Goal: Task Accomplishment & Management: Use online tool/utility

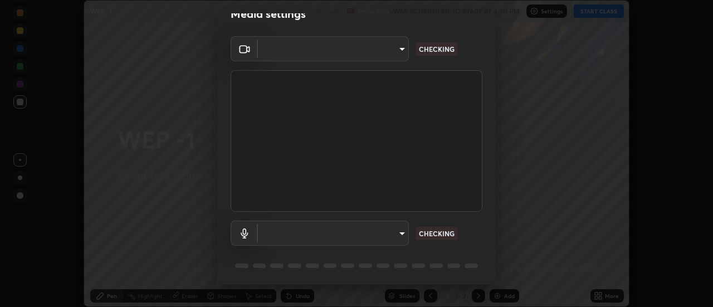
scroll to position [58, 0]
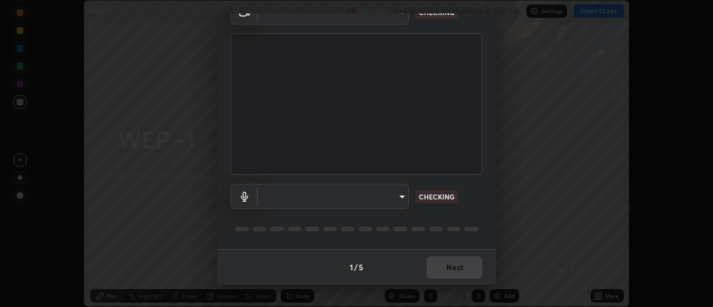
type input "cf8053163bb2f7d6ecf3d6bd7b4235d237b850a42bc303a0614f26eb784a67d0"
type input "default"
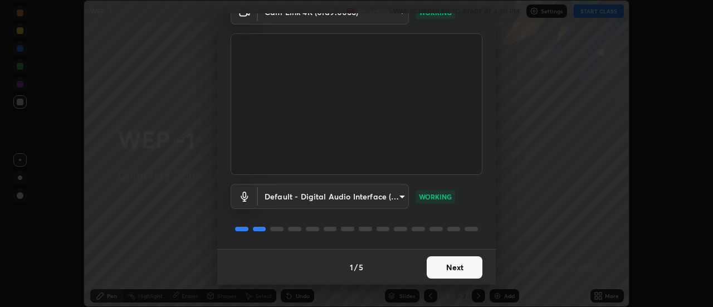
click at [462, 266] on button "Next" at bounding box center [455, 267] width 56 height 22
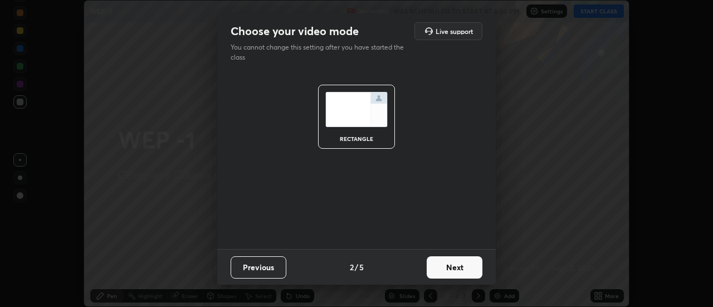
scroll to position [0, 0]
click at [461, 267] on button "Next" at bounding box center [455, 267] width 56 height 22
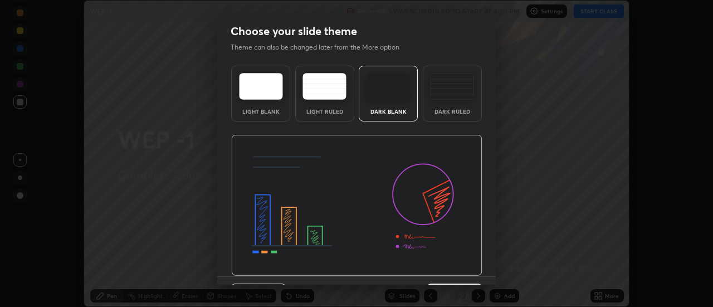
scroll to position [27, 0]
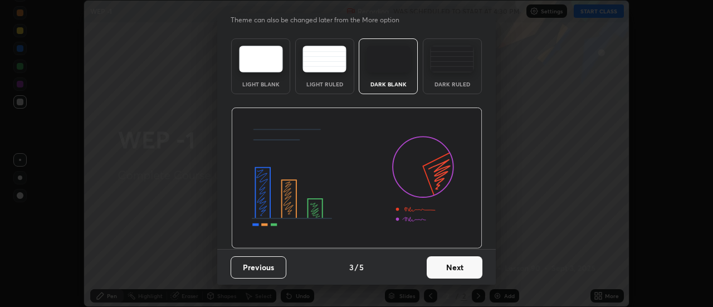
click at [459, 269] on button "Next" at bounding box center [455, 267] width 56 height 22
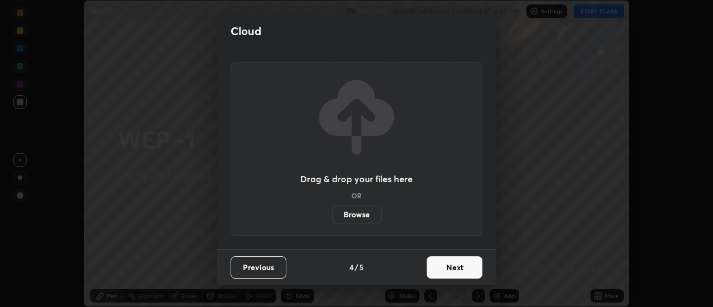
click at [459, 267] on button "Next" at bounding box center [455, 267] width 56 height 22
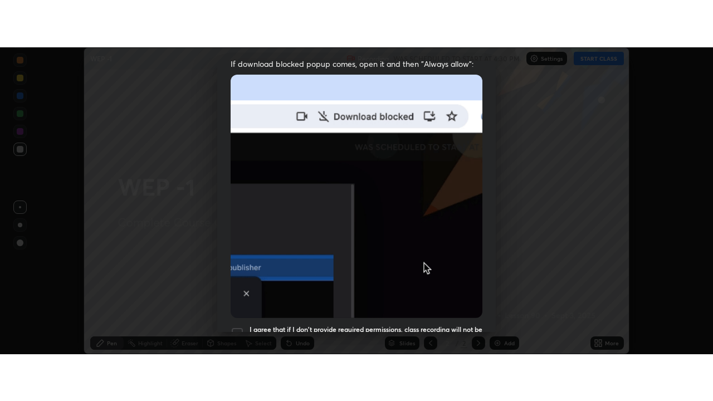
scroll to position [286, 0]
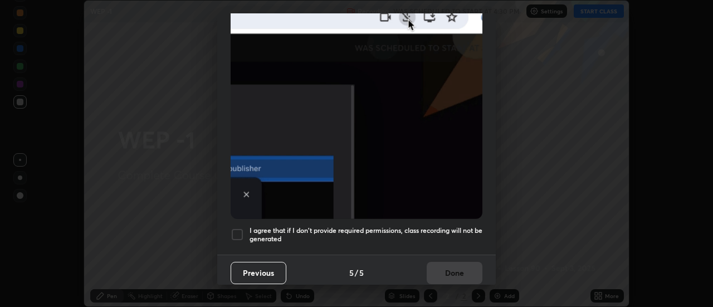
click at [238, 228] on div at bounding box center [237, 234] width 13 height 13
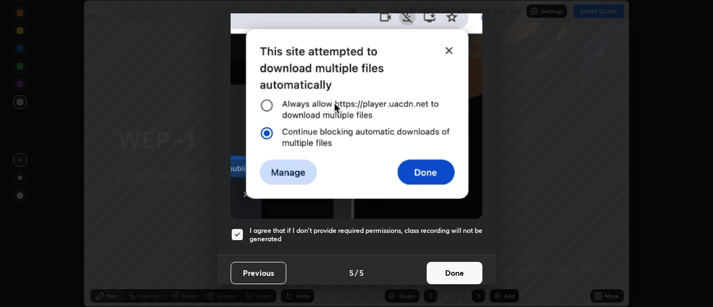
click at [458, 267] on button "Done" at bounding box center [455, 273] width 56 height 22
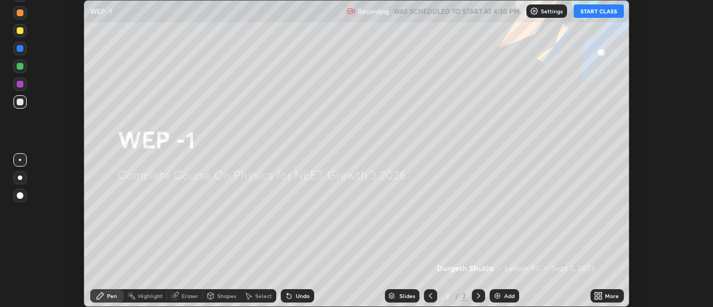
click at [606, 9] on button "START CLASS" at bounding box center [599, 10] width 50 height 13
click at [604, 11] on button "START CLASS" at bounding box center [599, 10] width 50 height 13
click at [508, 297] on div "Add" at bounding box center [509, 296] width 11 height 6
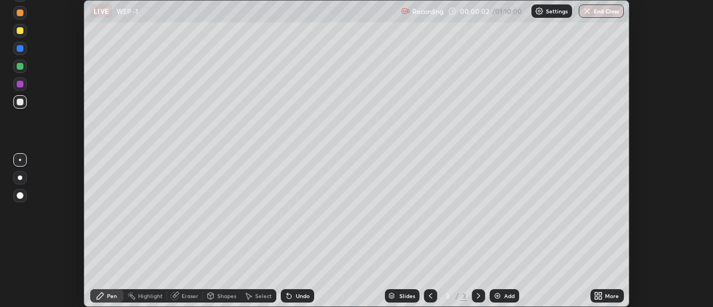
click at [599, 294] on icon at bounding box center [600, 293] width 3 height 3
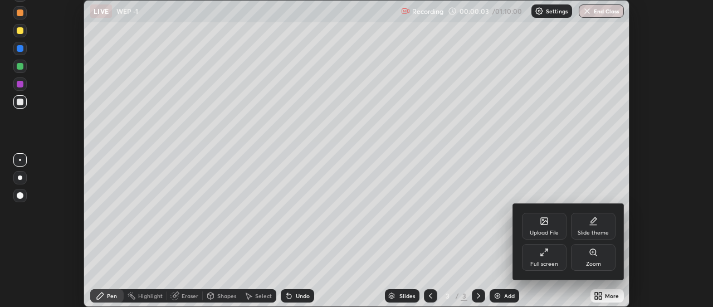
click at [543, 256] on icon at bounding box center [542, 254] width 2 height 2
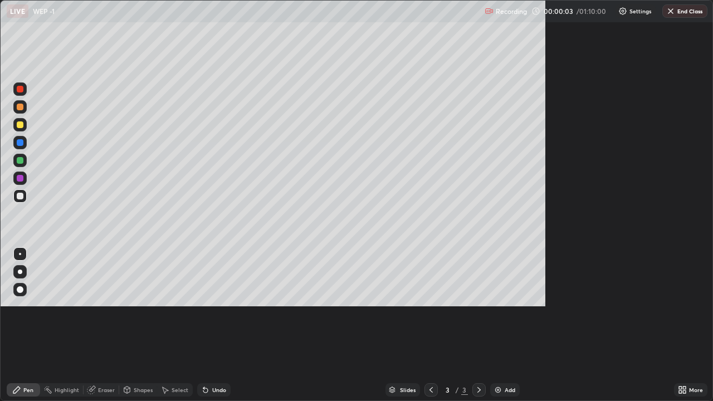
scroll to position [401, 713]
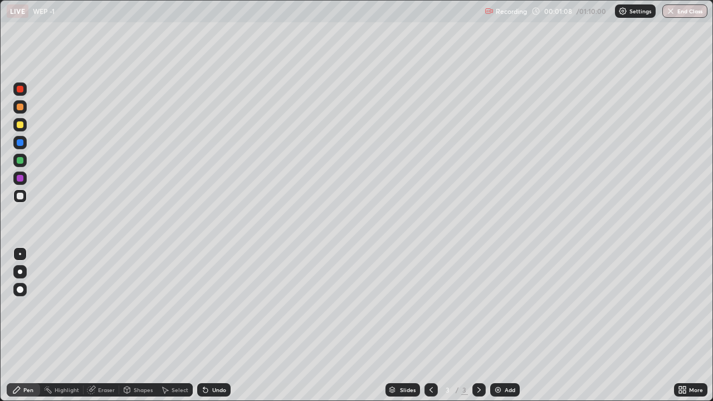
click at [21, 124] on div at bounding box center [20, 124] width 7 height 7
click at [21, 290] on div at bounding box center [20, 289] width 7 height 7
click at [21, 106] on div at bounding box center [20, 107] width 7 height 7
click at [19, 89] on div at bounding box center [20, 89] width 7 height 7
click at [105, 306] on div "Eraser" at bounding box center [106, 390] width 17 height 6
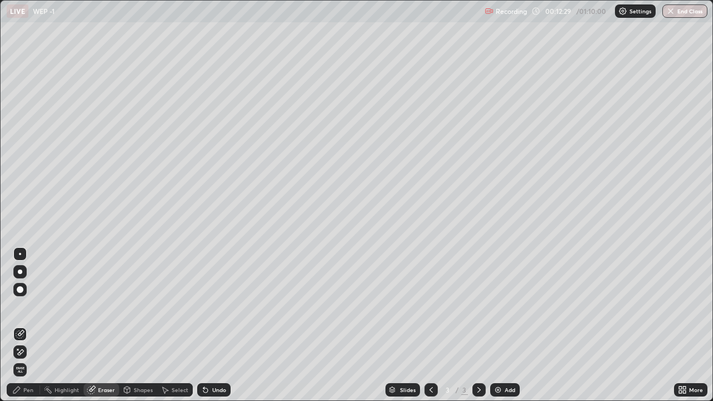
click at [28, 306] on div "Pen" at bounding box center [28, 390] width 10 height 6
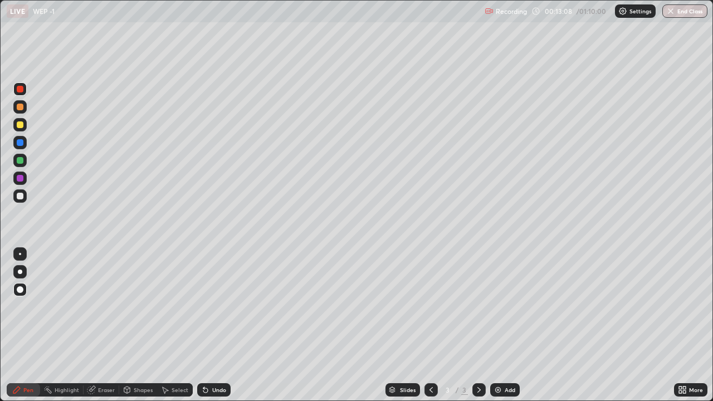
click at [498, 306] on img at bounding box center [498, 390] width 9 height 9
click at [20, 126] on div at bounding box center [20, 124] width 7 height 7
click at [430, 306] on icon at bounding box center [431, 390] width 3 height 6
click at [478, 306] on icon at bounding box center [479, 390] width 9 height 9
click at [431, 306] on icon at bounding box center [431, 390] width 9 height 9
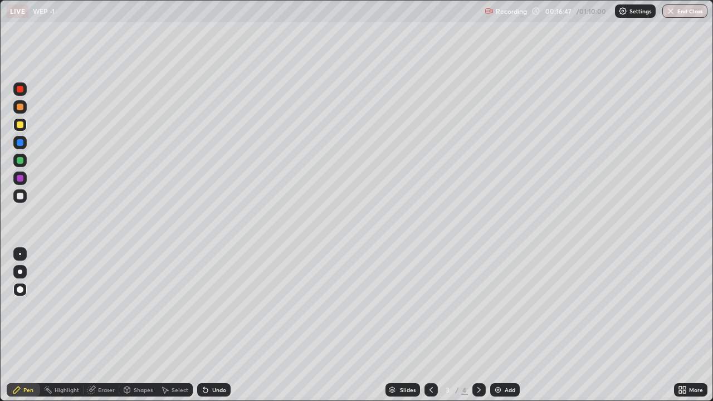
click at [478, 306] on icon at bounding box center [479, 390] width 9 height 9
click at [30, 227] on div "Erase all" at bounding box center [20, 200] width 27 height 357
click at [26, 306] on div "Pen" at bounding box center [28, 390] width 10 height 6
click at [18, 92] on div at bounding box center [20, 89] width 7 height 7
click at [499, 306] on img at bounding box center [498, 390] width 9 height 9
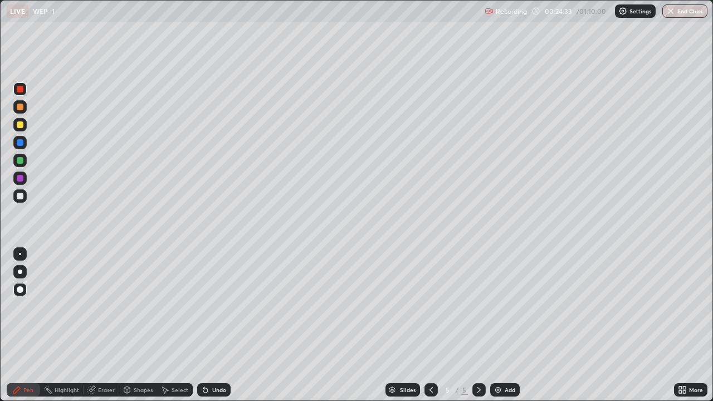
click at [21, 126] on div at bounding box center [20, 124] width 7 height 7
click at [101, 306] on div "Eraser" at bounding box center [106, 390] width 17 height 6
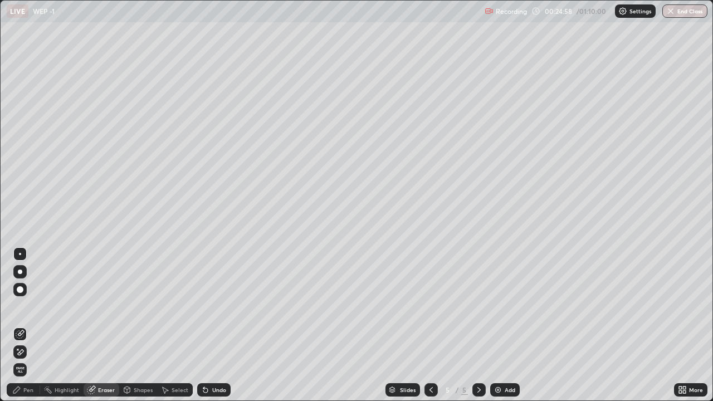
click at [31, 306] on div "Pen" at bounding box center [28, 390] width 10 height 6
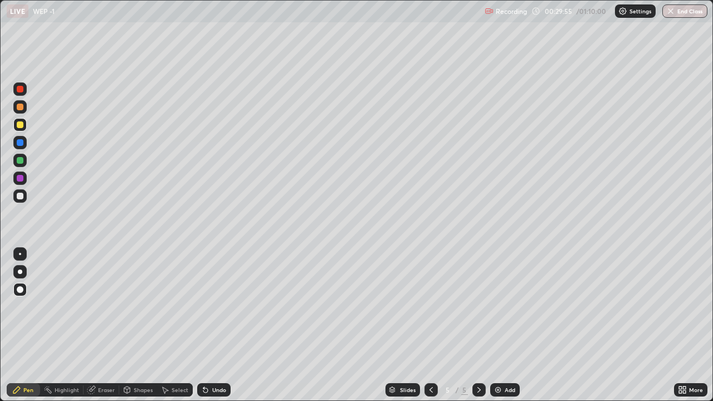
click at [496, 306] on img at bounding box center [498, 390] width 9 height 9
click at [21, 93] on div at bounding box center [19, 88] width 13 height 13
click at [500, 306] on img at bounding box center [498, 390] width 9 height 9
click at [19, 125] on div at bounding box center [20, 124] width 7 height 7
click at [672, 12] on img "button" at bounding box center [670, 11] width 9 height 9
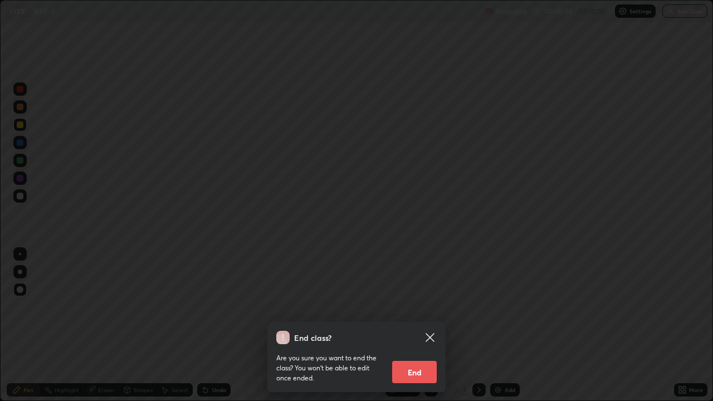
click at [413, 306] on button "End" at bounding box center [414, 372] width 45 height 22
